Goal: Find specific page/section: Find specific page/section

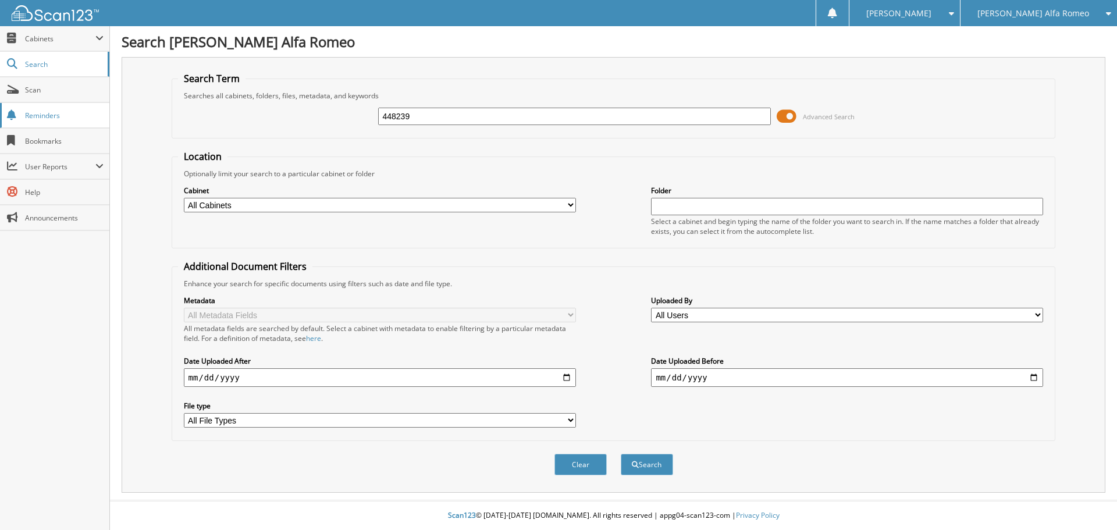
type input "448239"
click at [621, 454] on button "Search" at bounding box center [647, 465] width 52 height 22
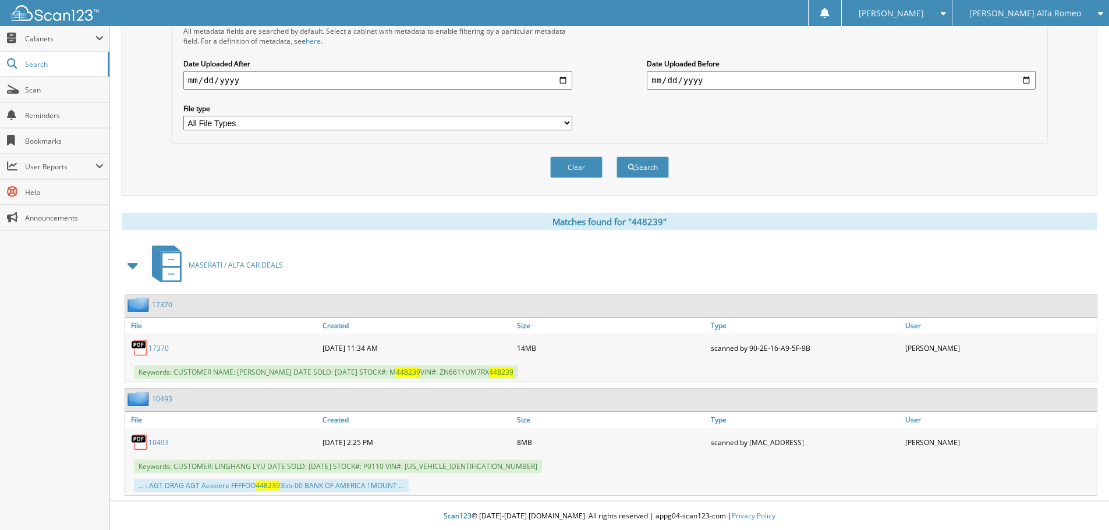
scroll to position [299, 0]
click at [154, 345] on link "17370" at bounding box center [158, 348] width 20 height 10
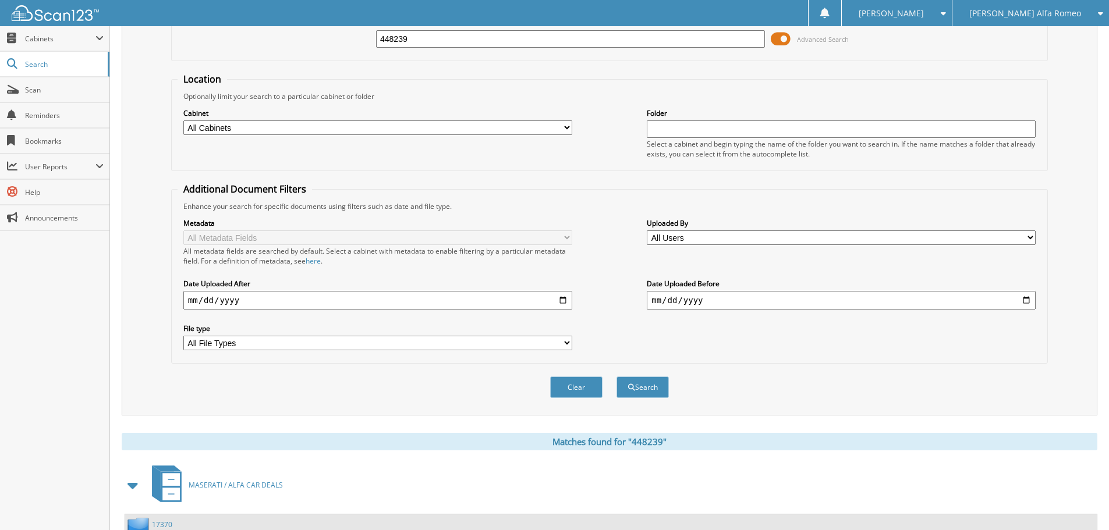
scroll to position [8, 0]
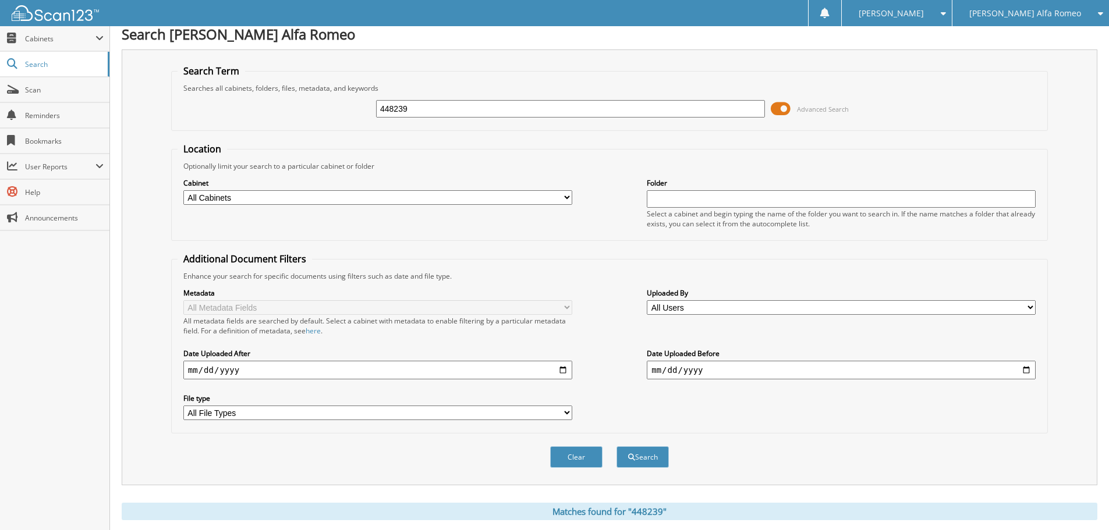
drag, startPoint x: 453, startPoint y: 110, endPoint x: 313, endPoint y: 111, distance: 139.7
click at [313, 111] on div "448239 Advanced Search" at bounding box center [610, 108] width 864 height 31
type input "401313"
click at [616, 446] on button "Search" at bounding box center [642, 457] width 52 height 22
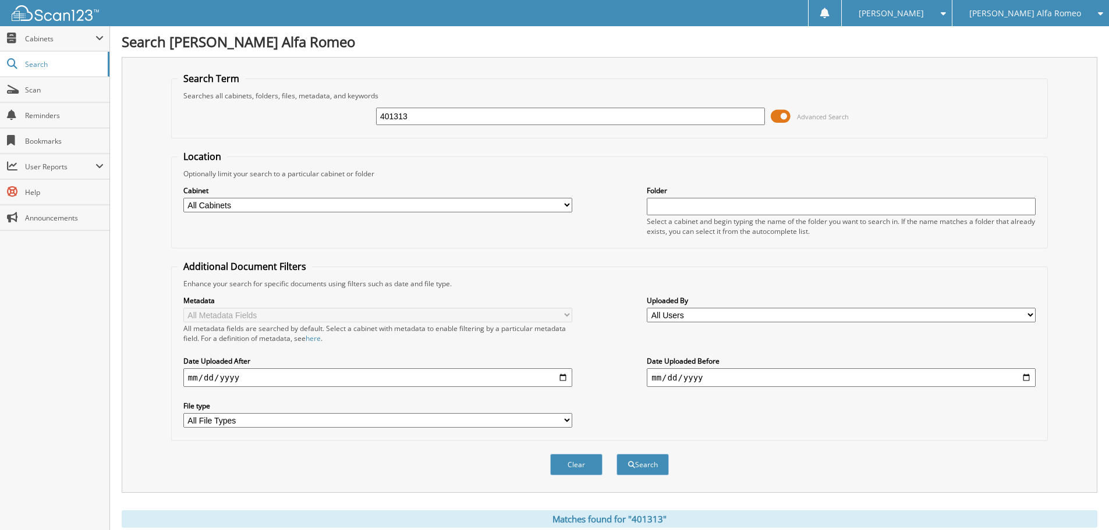
drag, startPoint x: 488, startPoint y: 122, endPoint x: 293, endPoint y: 123, distance: 195.0
click at [294, 125] on div "401313 Advanced Search" at bounding box center [610, 116] width 864 height 31
type input "f51954"
click at [616, 454] on button "Search" at bounding box center [642, 465] width 52 height 22
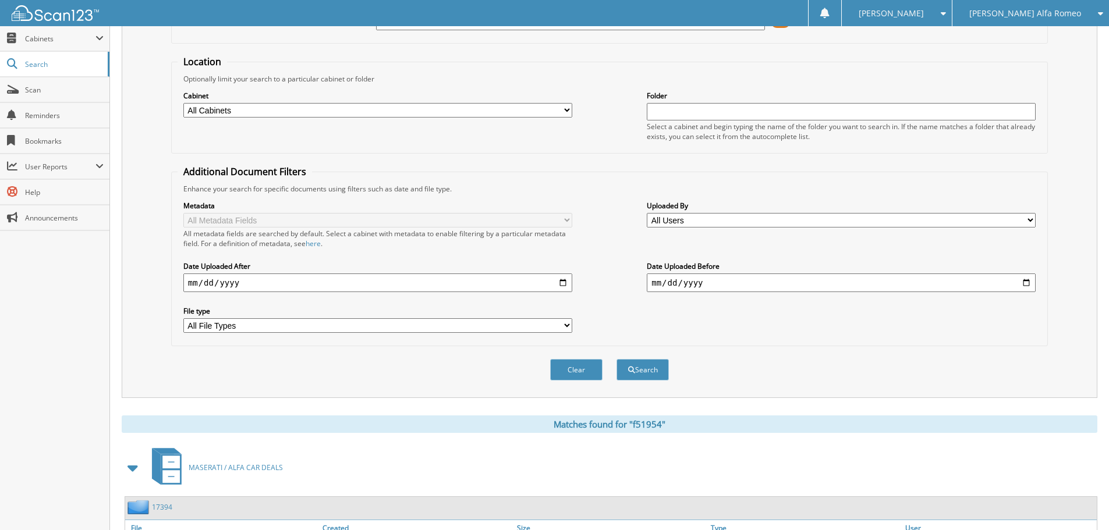
scroll to position [211, 0]
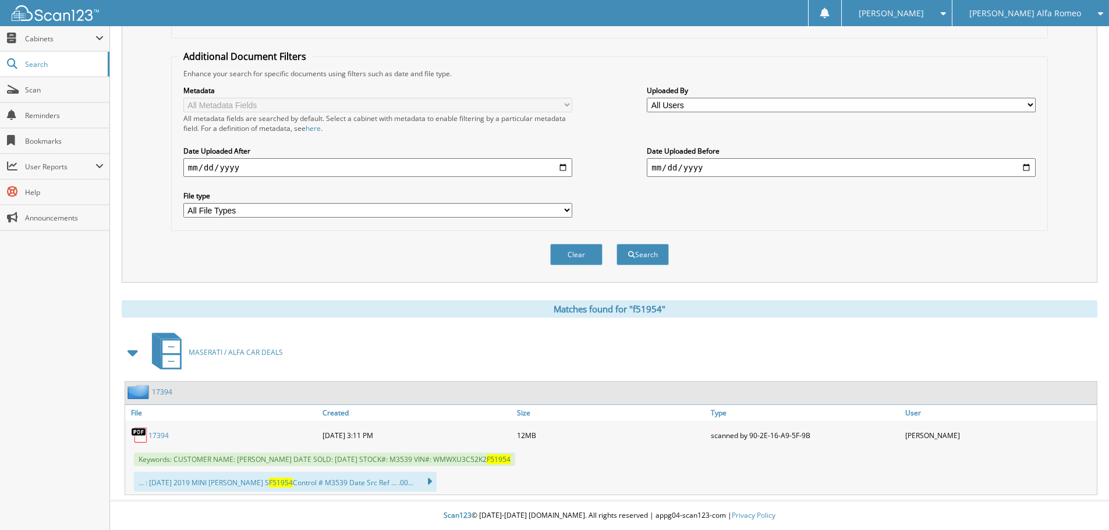
click at [151, 432] on link "17394" at bounding box center [158, 436] width 20 height 10
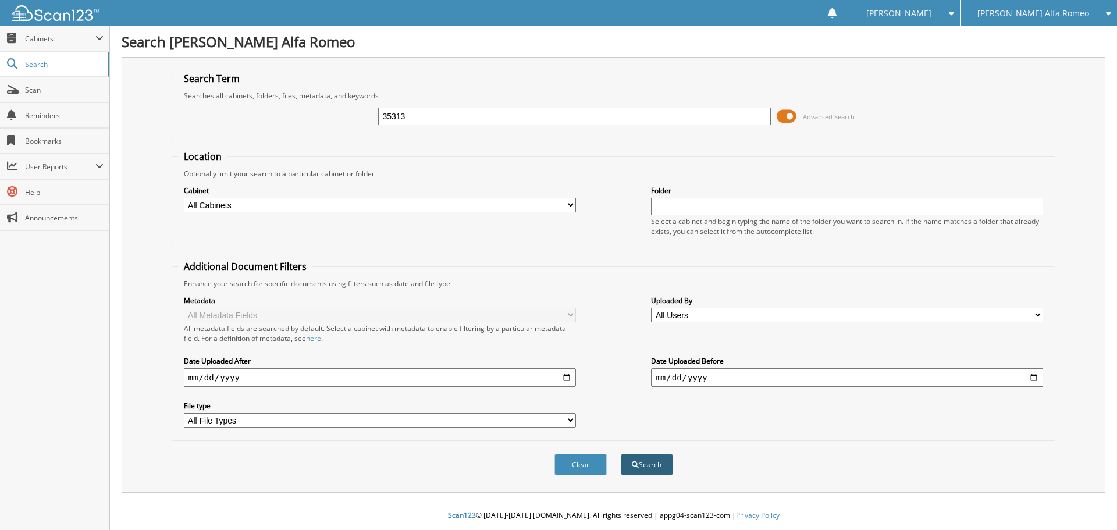
type input "35313"
click at [648, 463] on button "Search" at bounding box center [647, 465] width 52 height 22
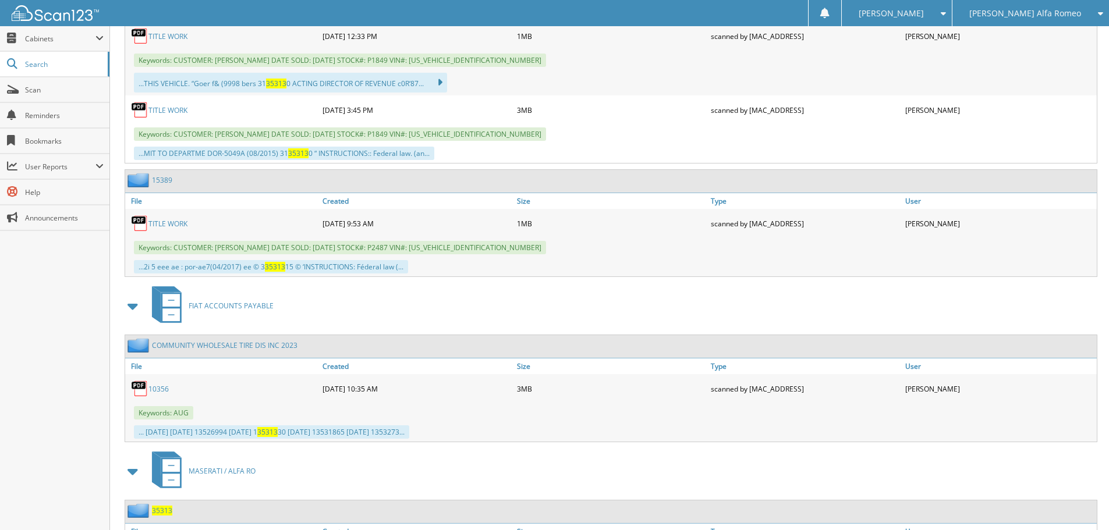
scroll to position [684, 0]
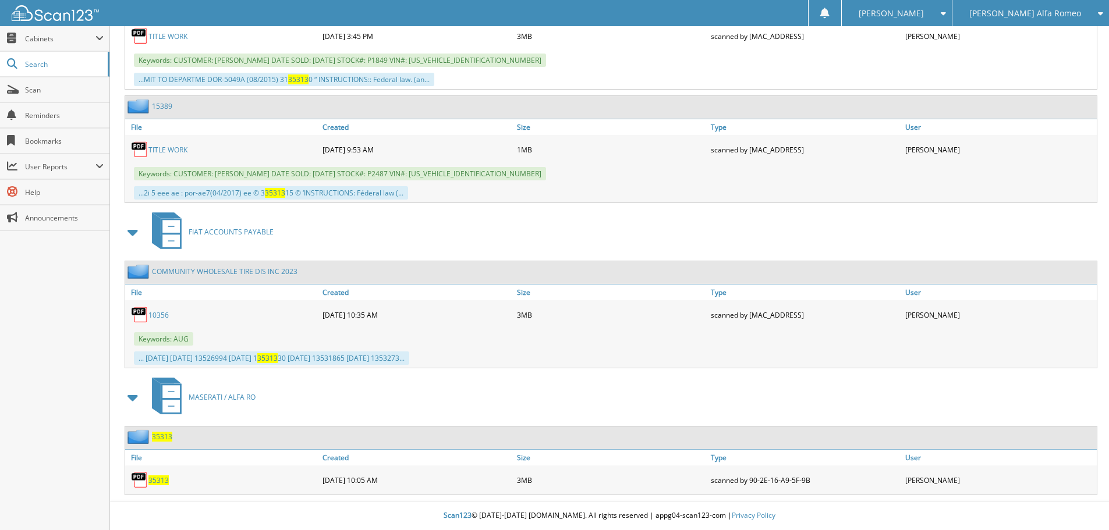
click at [163, 480] on span "35313" at bounding box center [158, 480] width 20 height 10
